Goal: Check status: Check status

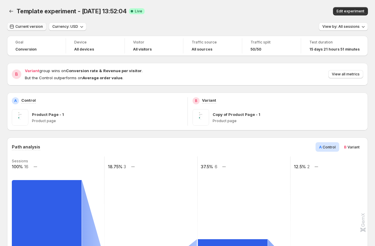
click at [29, 29] on span "Current version" at bounding box center [29, 26] width 28 height 5
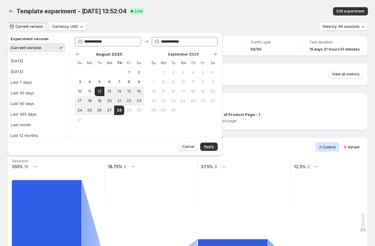
click at [95, 22] on div "Current version Currency: USD View by: All sessions" at bounding box center [187, 26] width 361 height 9
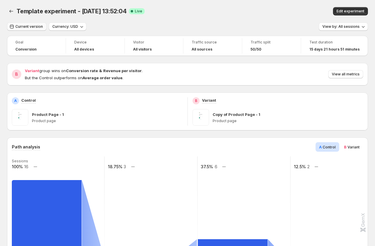
click at [31, 27] on span "Current version" at bounding box center [29, 26] width 28 height 5
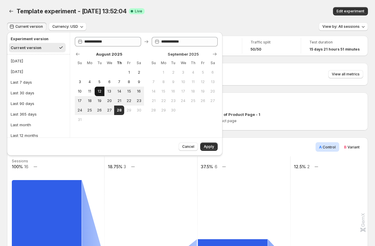
click at [101, 92] on span "12" at bounding box center [99, 91] width 5 height 5
click at [119, 110] on span "28" at bounding box center [119, 110] width 5 height 5
type input "**********"
click at [209, 146] on span "Apply" at bounding box center [209, 146] width 10 height 5
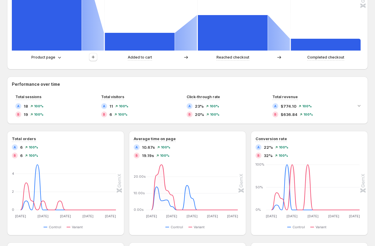
scroll to position [216, 0]
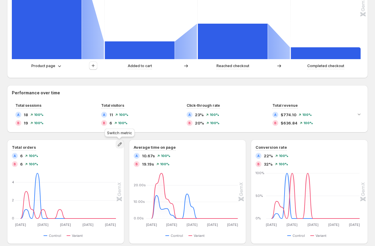
click at [120, 144] on icon "button" at bounding box center [120, 144] width 6 height 6
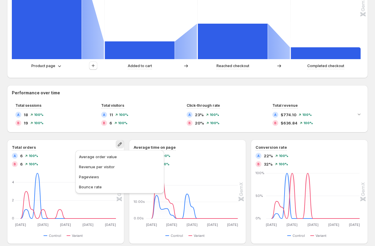
click at [74, 141] on div "Total orders A 6 100% B 6 100% [DATE] Aug [DATE] Aug [DATE] Aug [DATE] Aug [DAT…" at bounding box center [65, 192] width 117 height 104
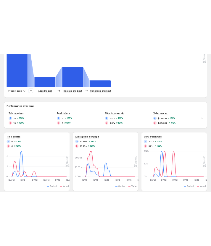
scroll to position [216, 0]
